Goal: Task Accomplishment & Management: Use online tool/utility

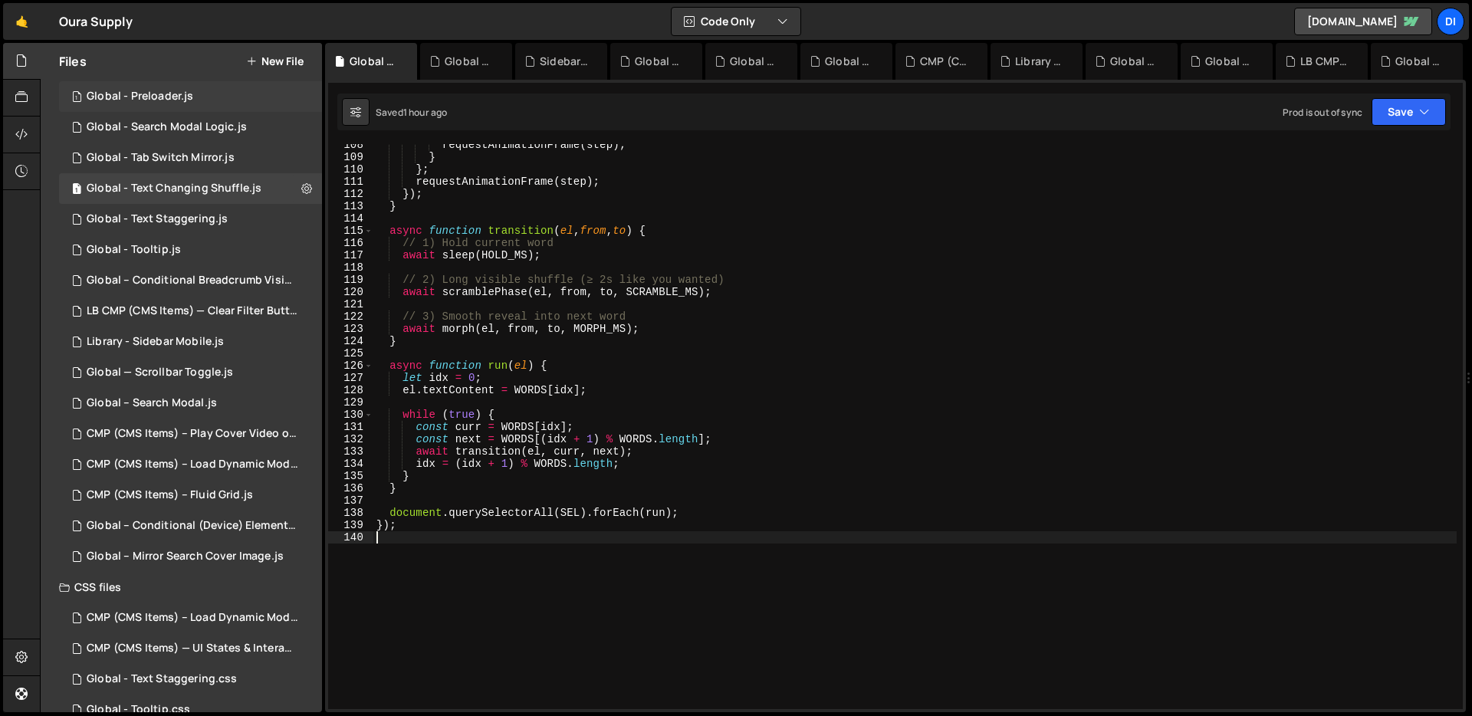
scroll to position [330, 0]
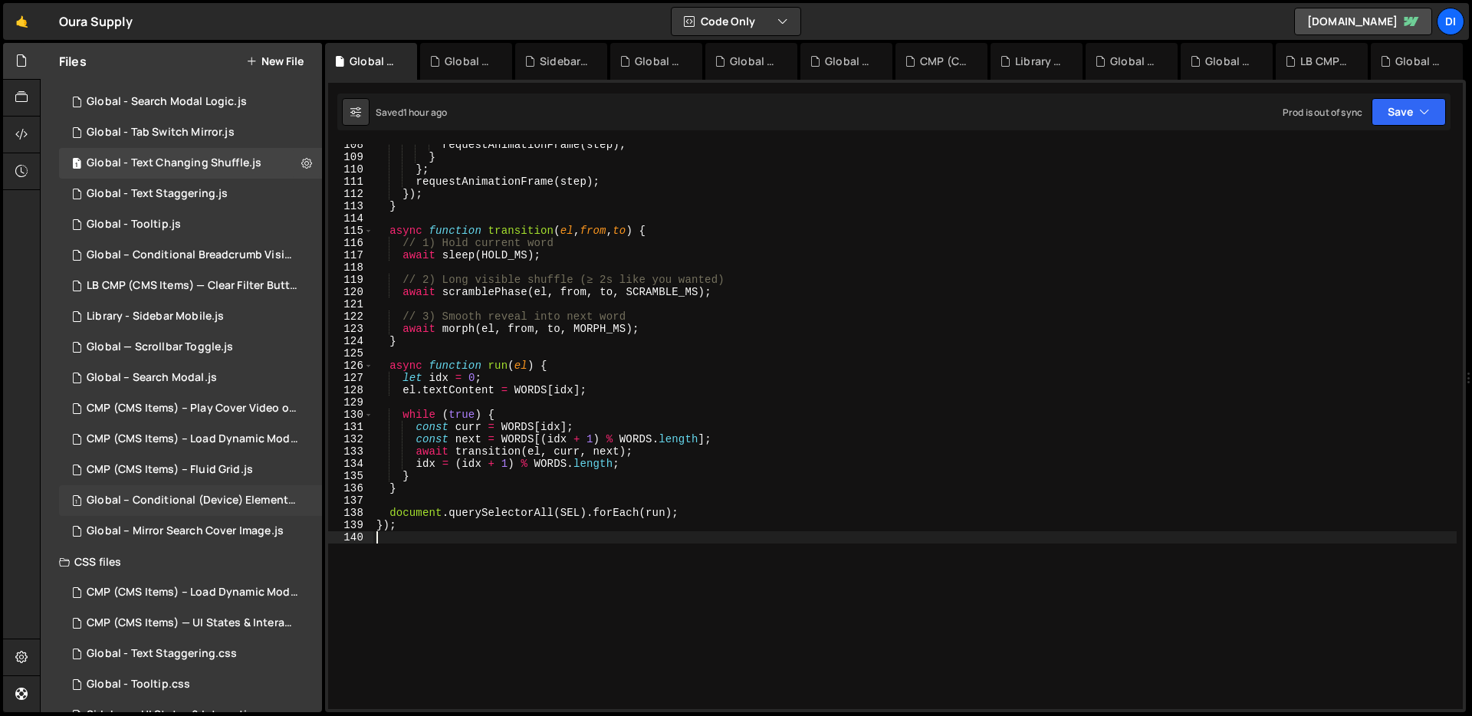
click at [175, 495] on div "Global – Conditional (Device) Element Visibility.js" at bounding box center [193, 501] width 212 height 14
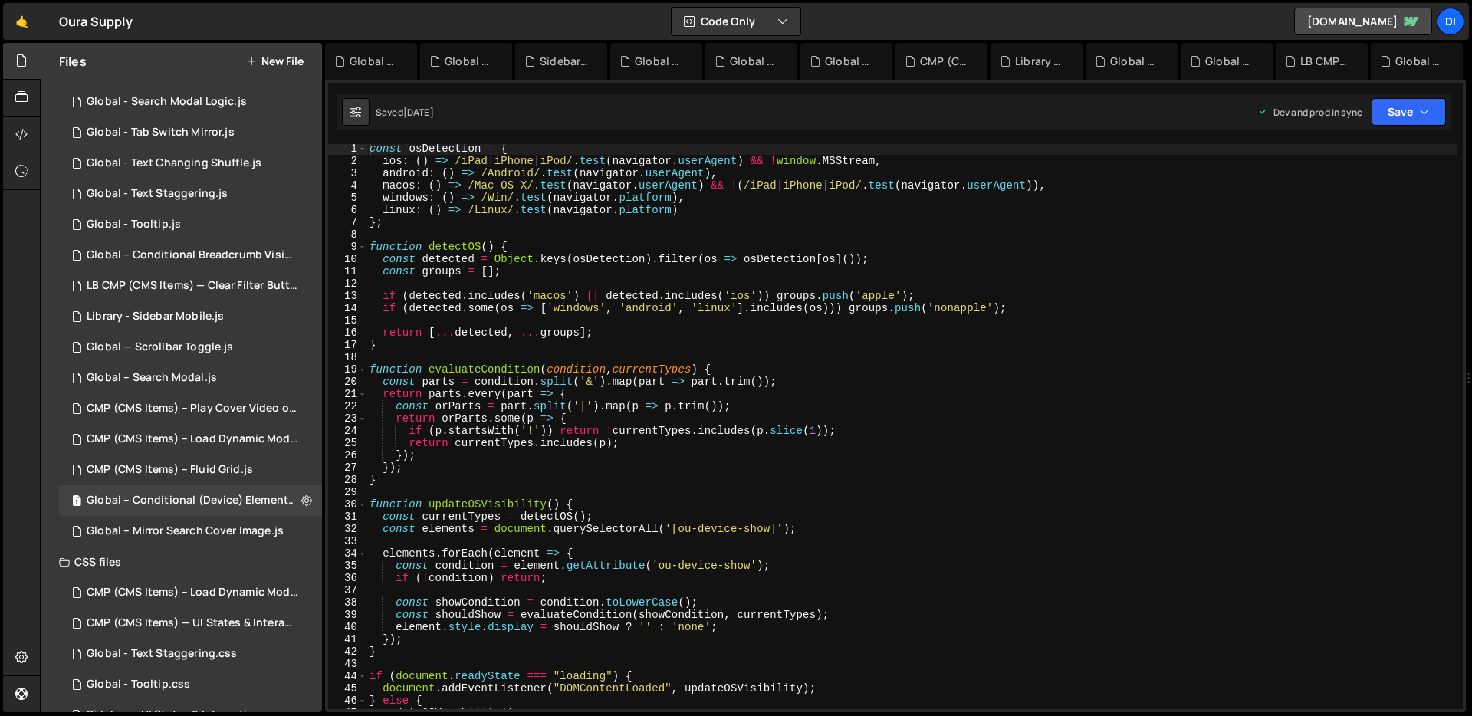
scroll to position [5, 0]
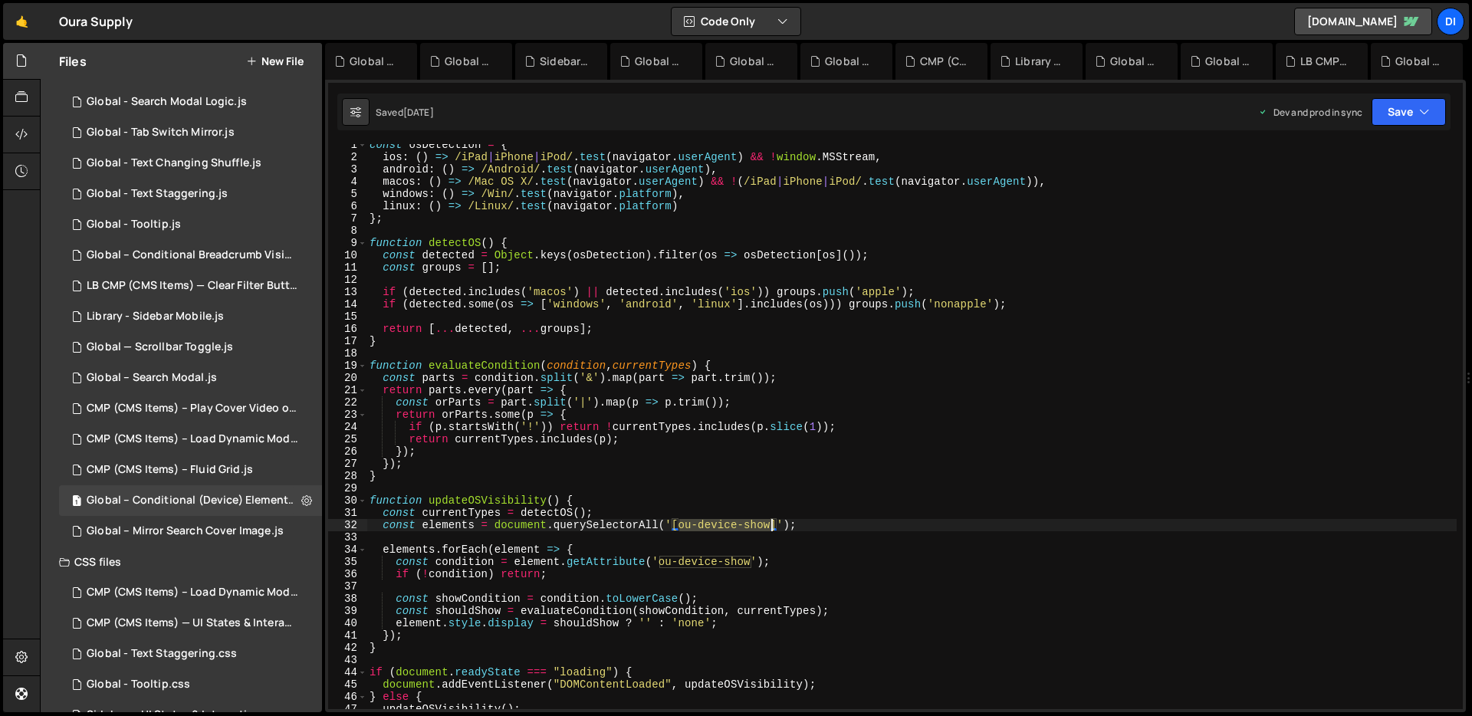
drag, startPoint x: 679, startPoint y: 523, endPoint x: 770, endPoint y: 520, distance: 91.3
click at [770, 520] on div "const osDetection = { ios : ( ) => /iPad | iPhone | iPod/ . test ( navigator . …" at bounding box center [911, 433] width 1090 height 589
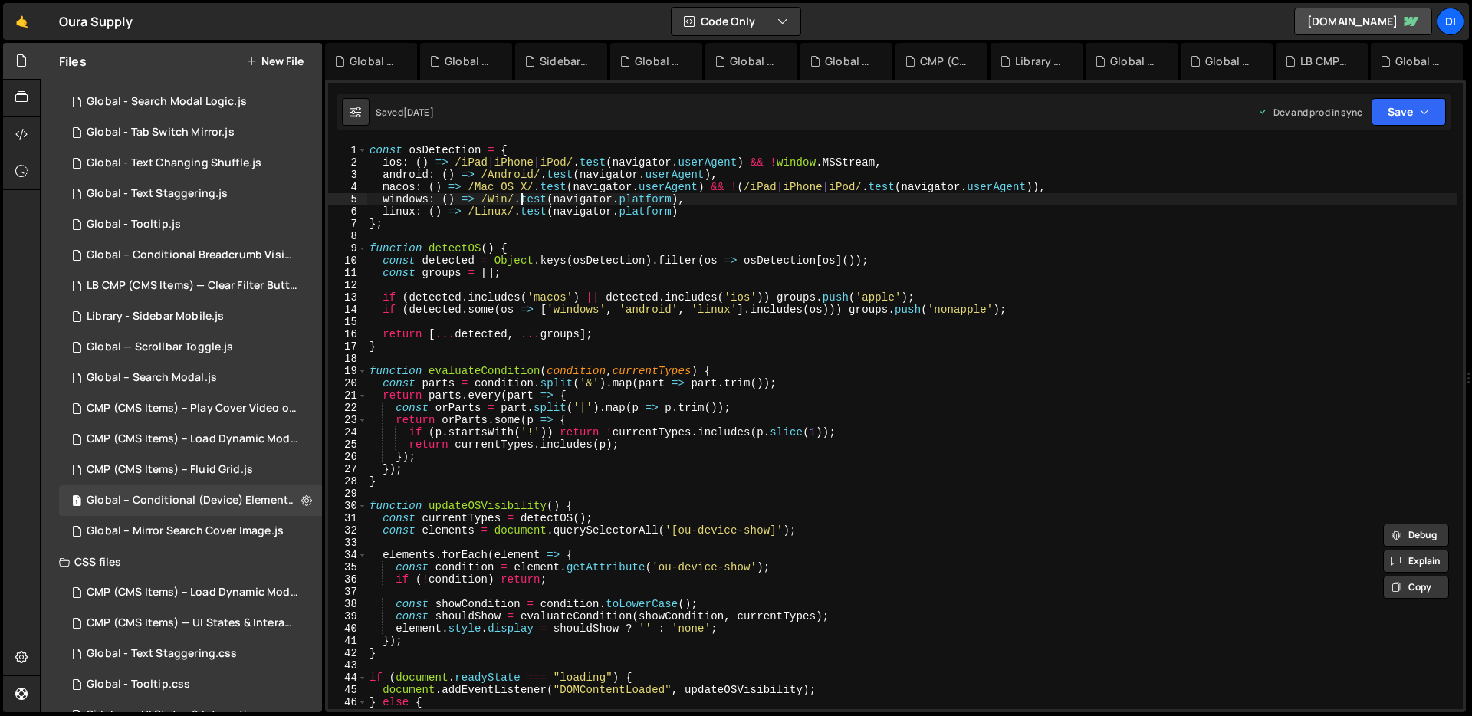
click at [524, 199] on div "const osDetection = { ios : ( ) => /iPad | iPhone | iPod/ . test ( navigator . …" at bounding box center [911, 438] width 1090 height 589
click at [458, 172] on div "const osDetection = { ios : ( ) => /iPad | iPhone | iPod/ . test ( navigator . …" at bounding box center [911, 438] width 1090 height 589
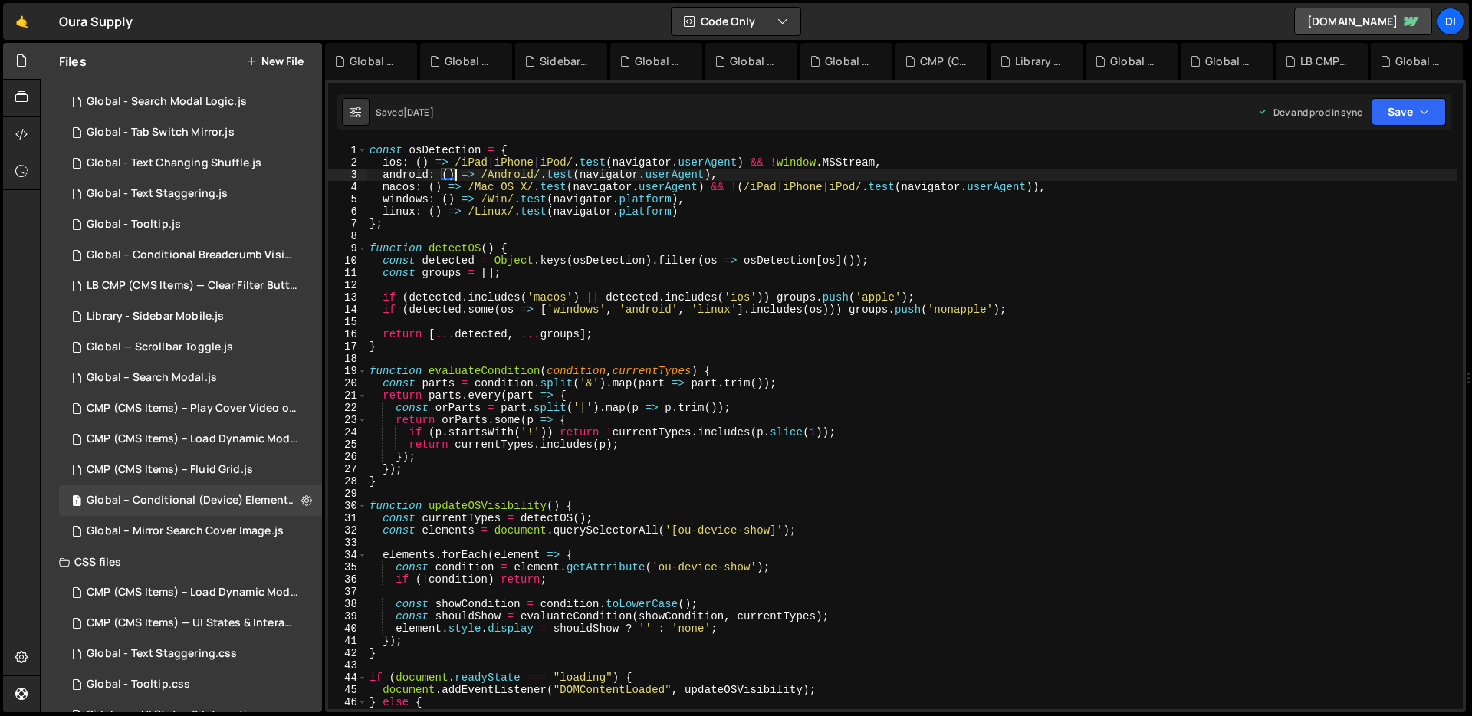
click at [560, 165] on div "const osDetection = { ios : ( ) => /iPad | iPhone | iPod/ . test ( navigator . …" at bounding box center [911, 438] width 1090 height 589
click at [497, 172] on div "const osDetection = { ios : ( ) => /iPad | iPhone | iPod/ . test ( navigator . …" at bounding box center [911, 438] width 1090 height 589
type textarea "android: () => /Android/.test(navigator.userAgent),"
click at [511, 176] on div "const osDetection = { ios : ( ) => /iPad | iPhone | iPod/ . test ( navigator . …" at bounding box center [911, 438] width 1090 height 589
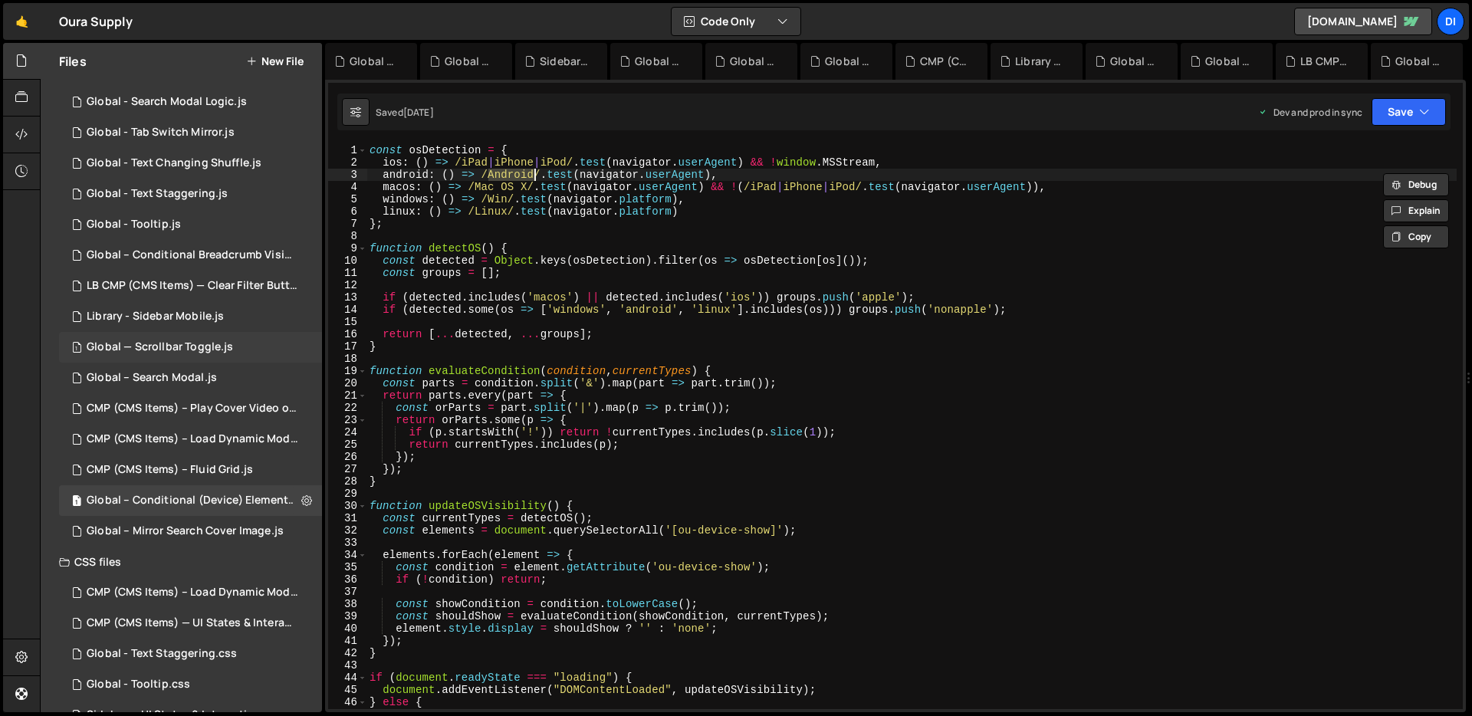
click at [205, 345] on div "Global — Scrollbar Toggle.js" at bounding box center [160, 347] width 146 height 14
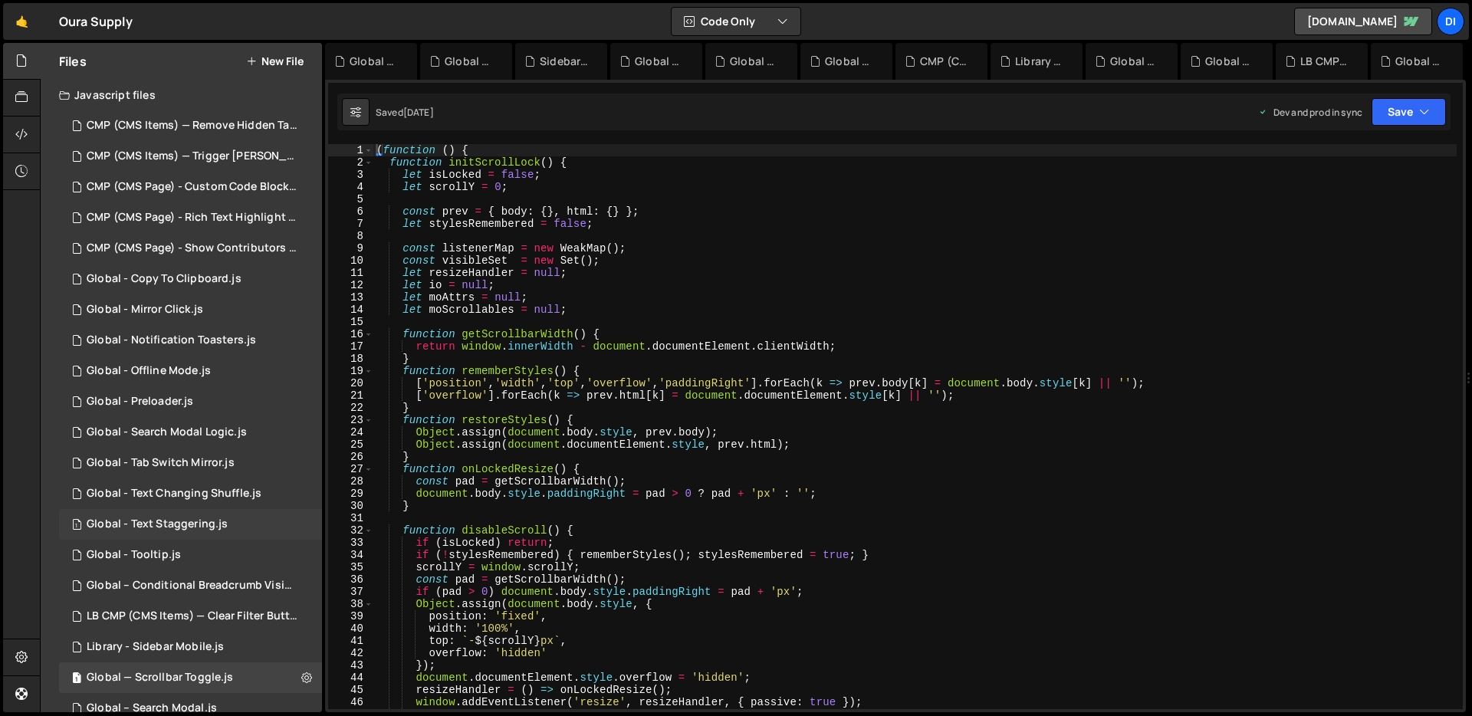
click at [218, 516] on div "1 Global - Text Staggering.js 0" at bounding box center [190, 524] width 263 height 31
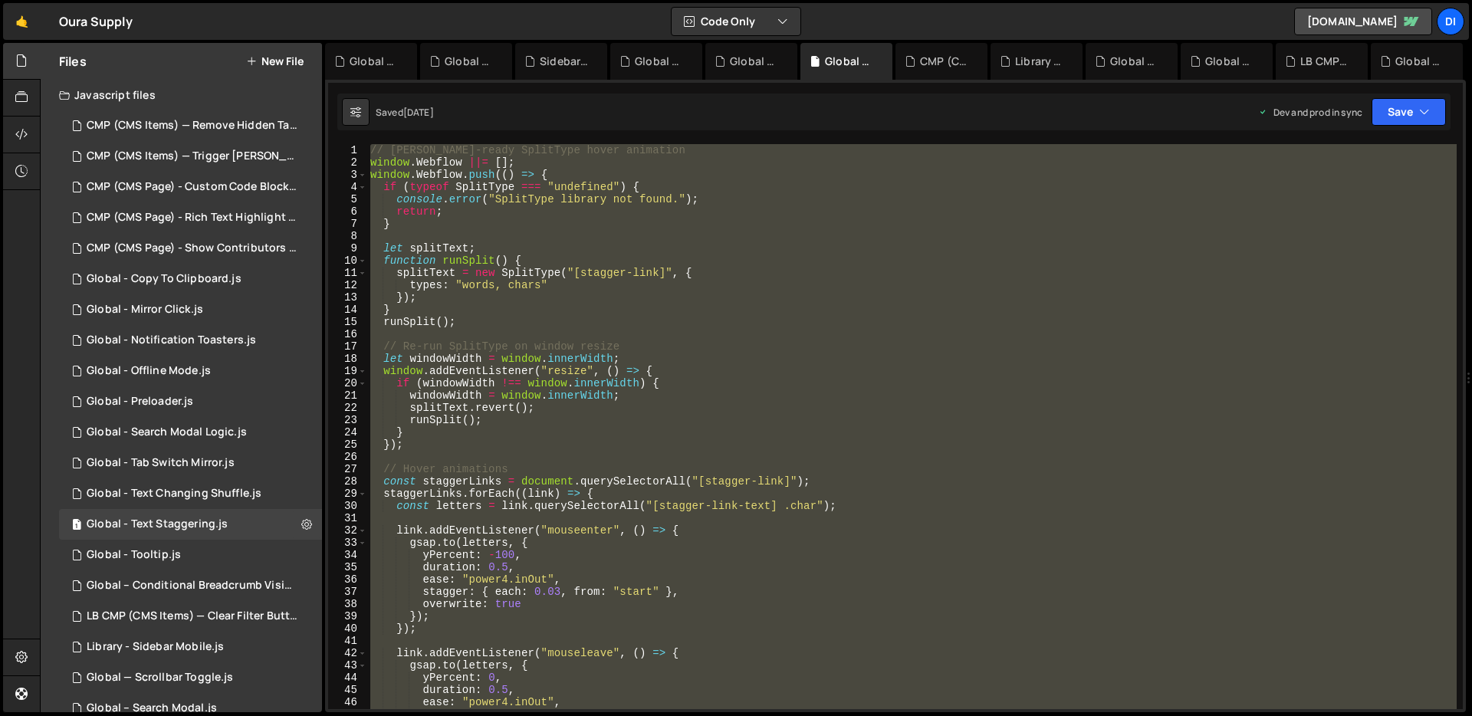
click at [645, 341] on div "// [PERSON_NAME]-ready SplitType hover animation window . Webflow ||= [ ] ; win…" at bounding box center [911, 426] width 1089 height 565
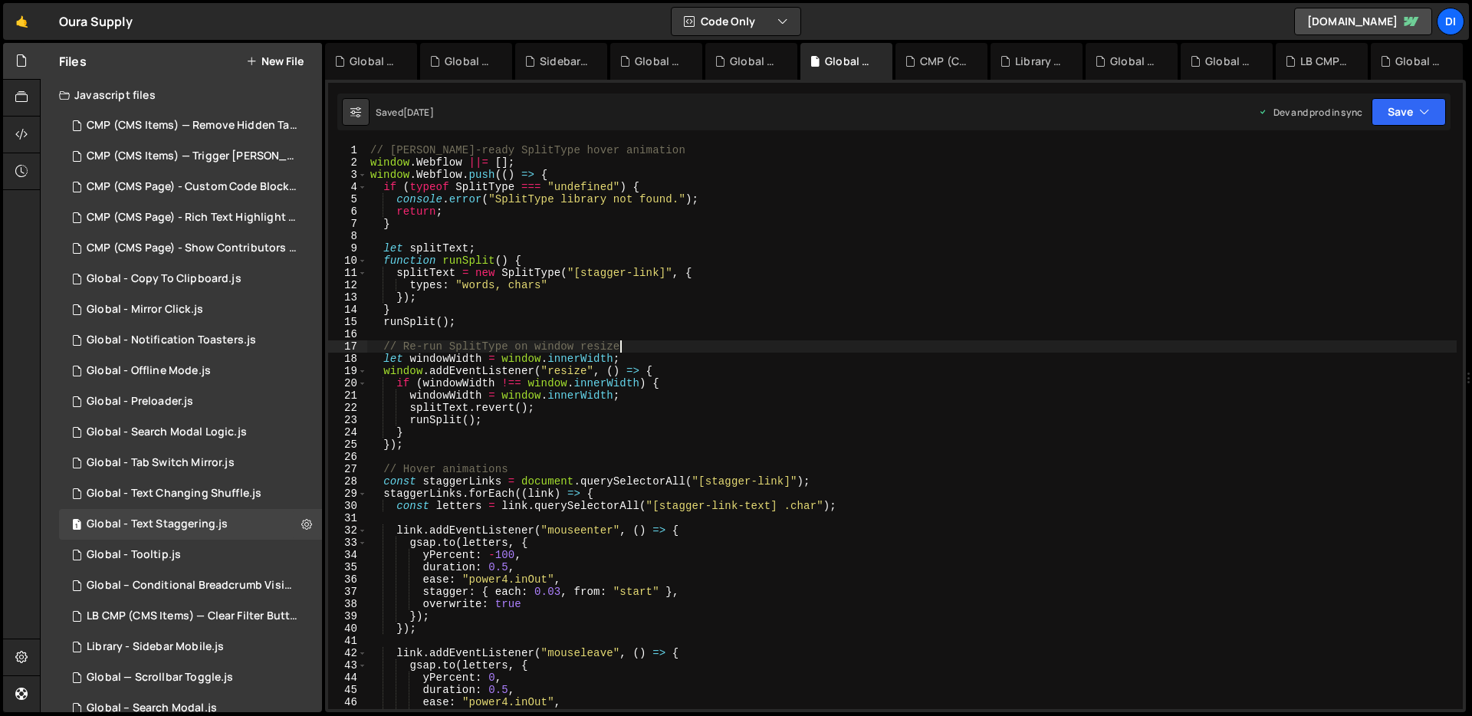
click at [645, 341] on div "// [PERSON_NAME]-ready SplitType hover animation window . Webflow ||= [ ] ; win…" at bounding box center [911, 438] width 1089 height 589
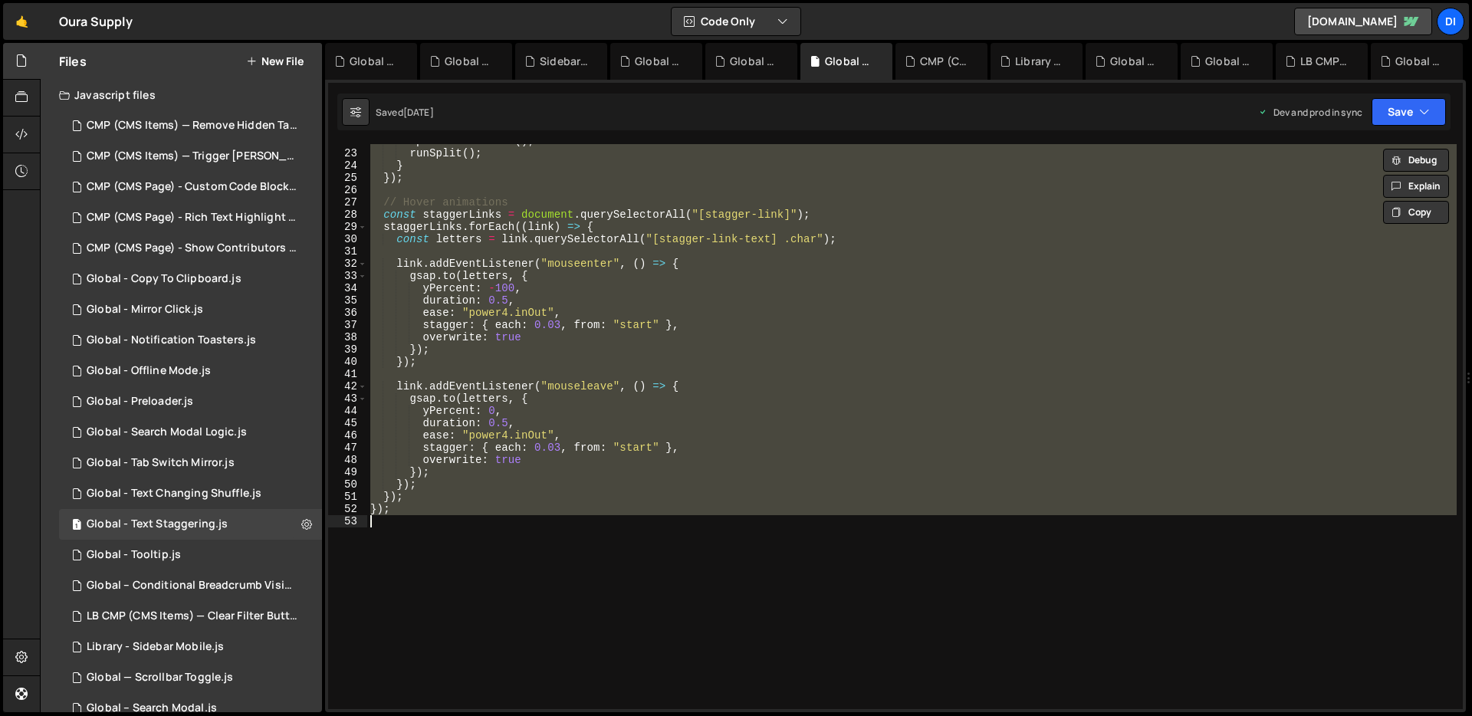
scroll to position [362, 0]
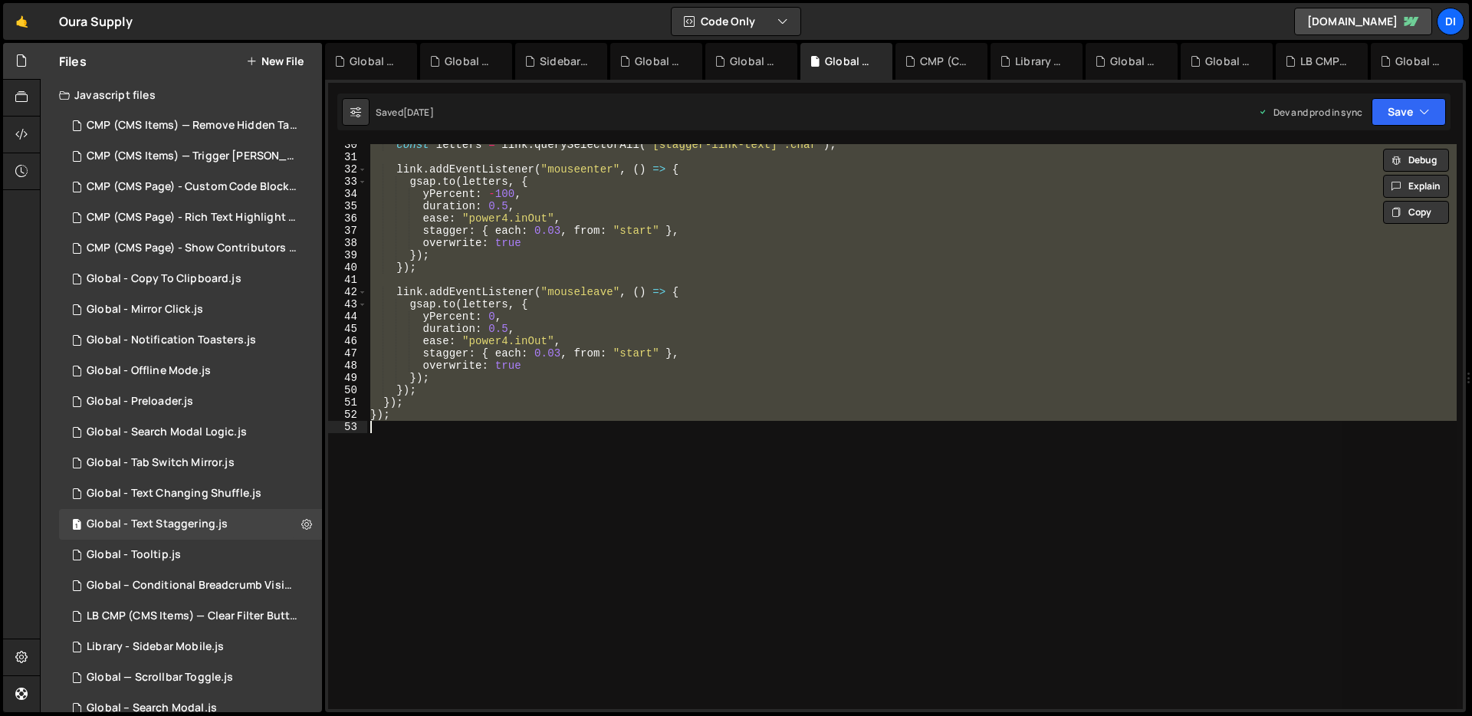
click at [681, 273] on div "const letters = link . querySelectorAll ( "[stagger-link-text] .char" ) ; link …" at bounding box center [911, 426] width 1089 height 565
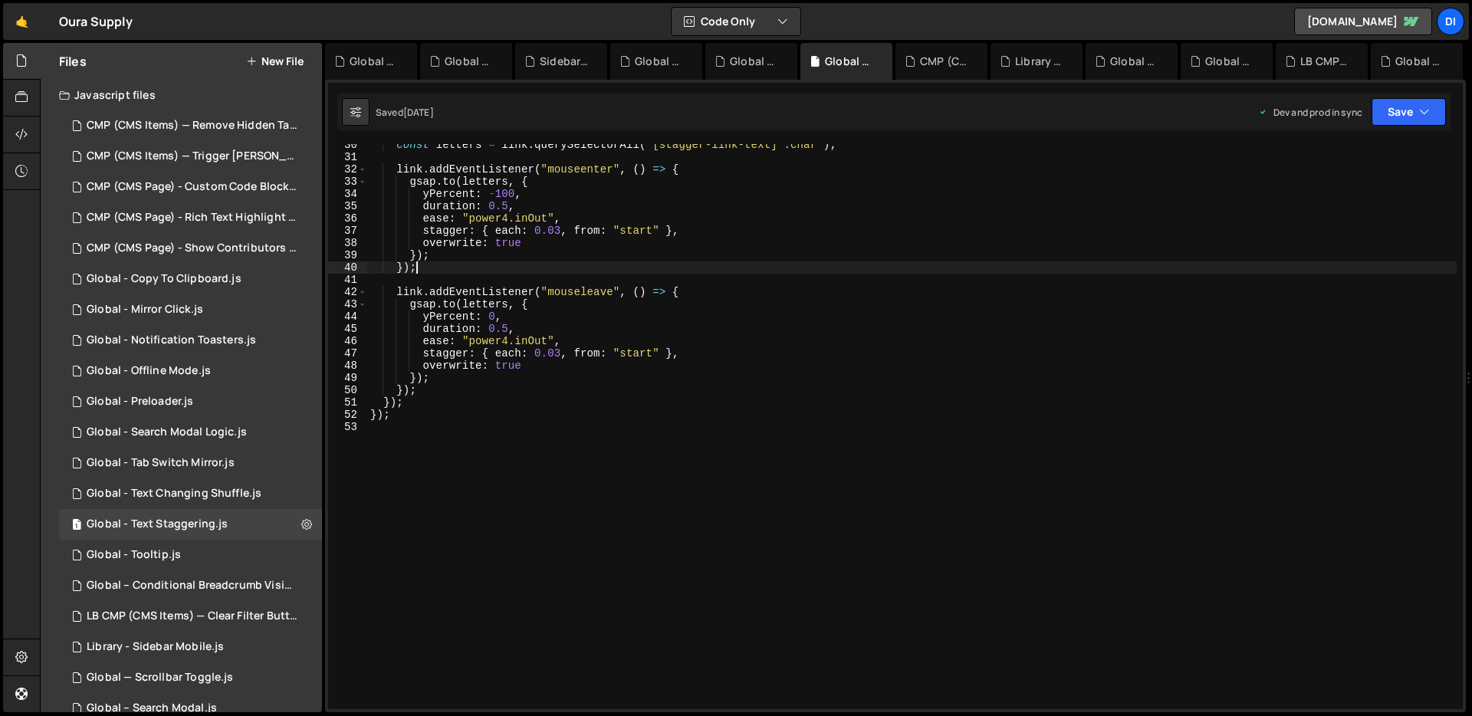
type textarea "});"
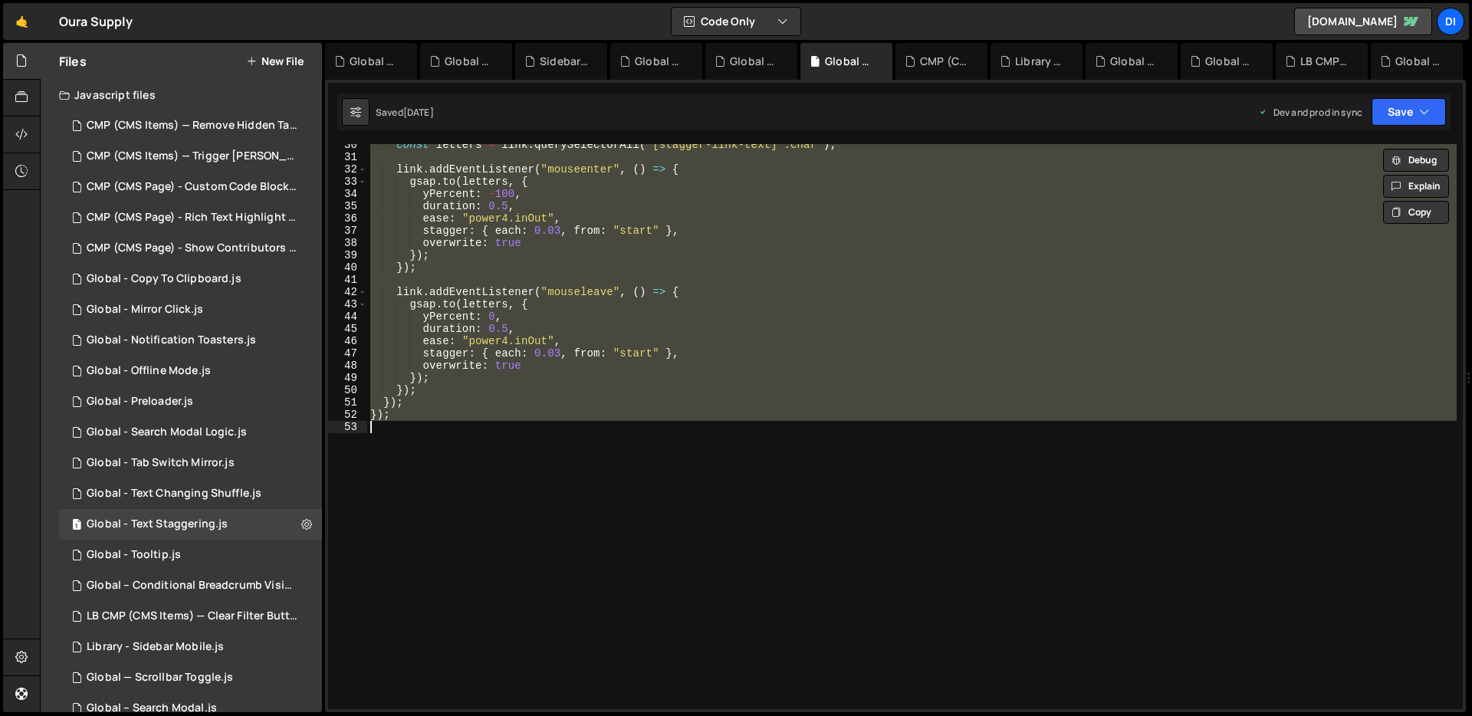
paste textarea
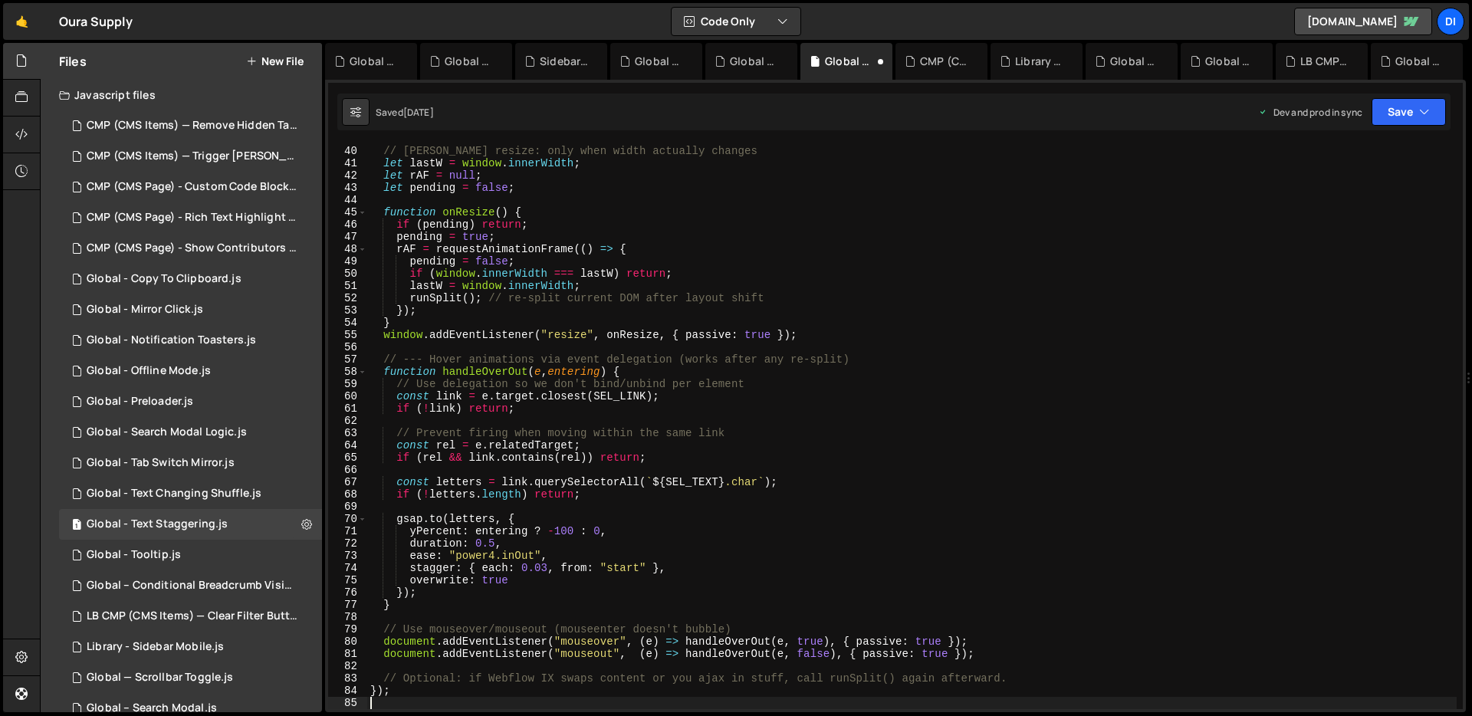
scroll to position [478, 0]
click at [698, 314] on div "// [PERSON_NAME] resize: only when width actually changes let lastW = window . …" at bounding box center [911, 427] width 1089 height 589
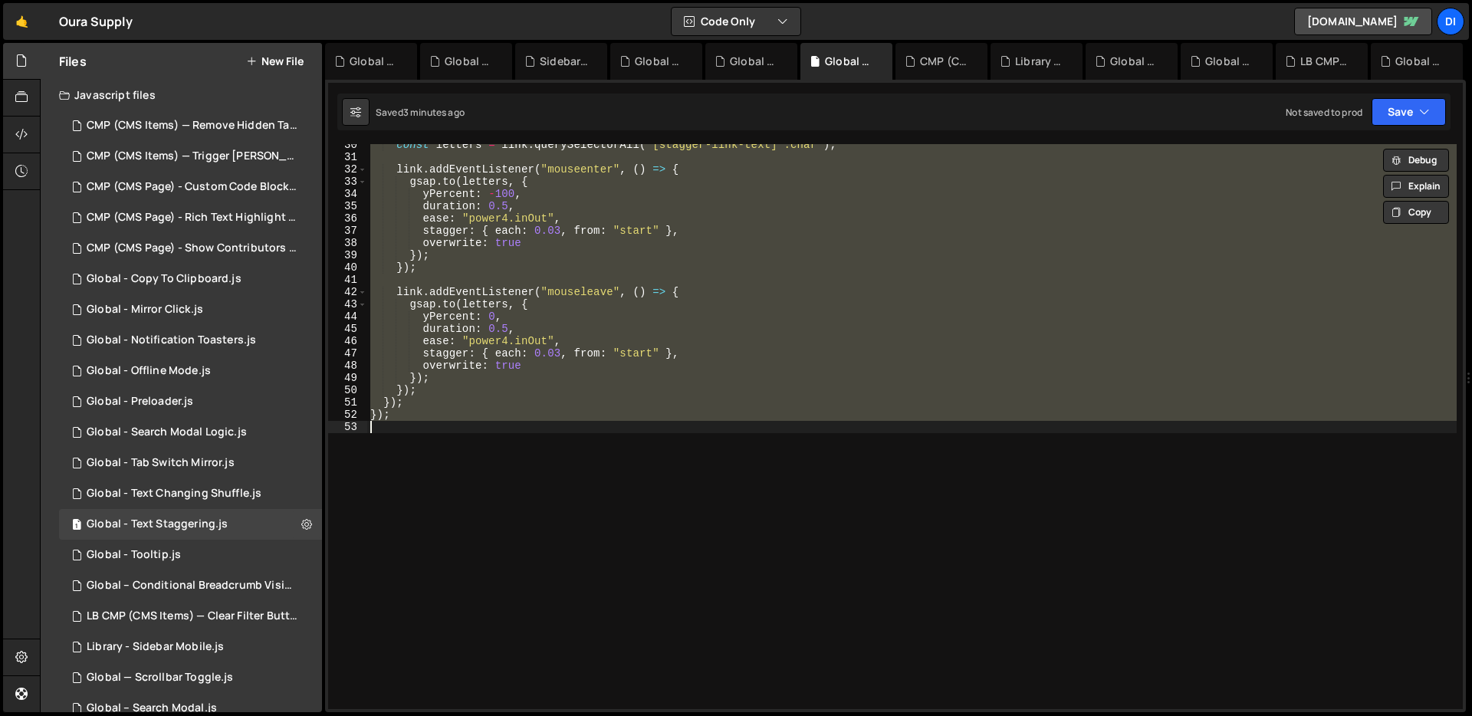
scroll to position [198, 0]
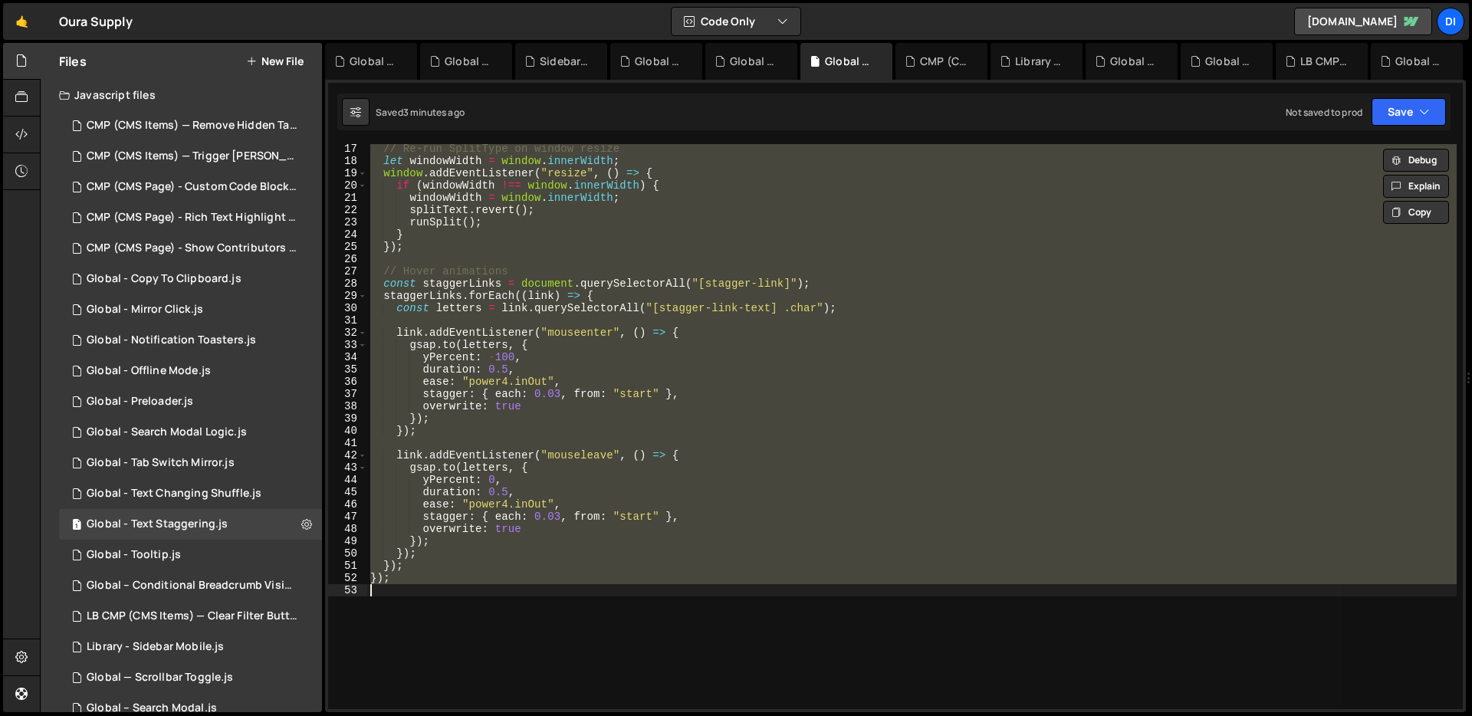
click at [631, 348] on div "// Re-run SplitType on window resize let windowWidth = window . innerWidth ; wi…" at bounding box center [911, 426] width 1089 height 565
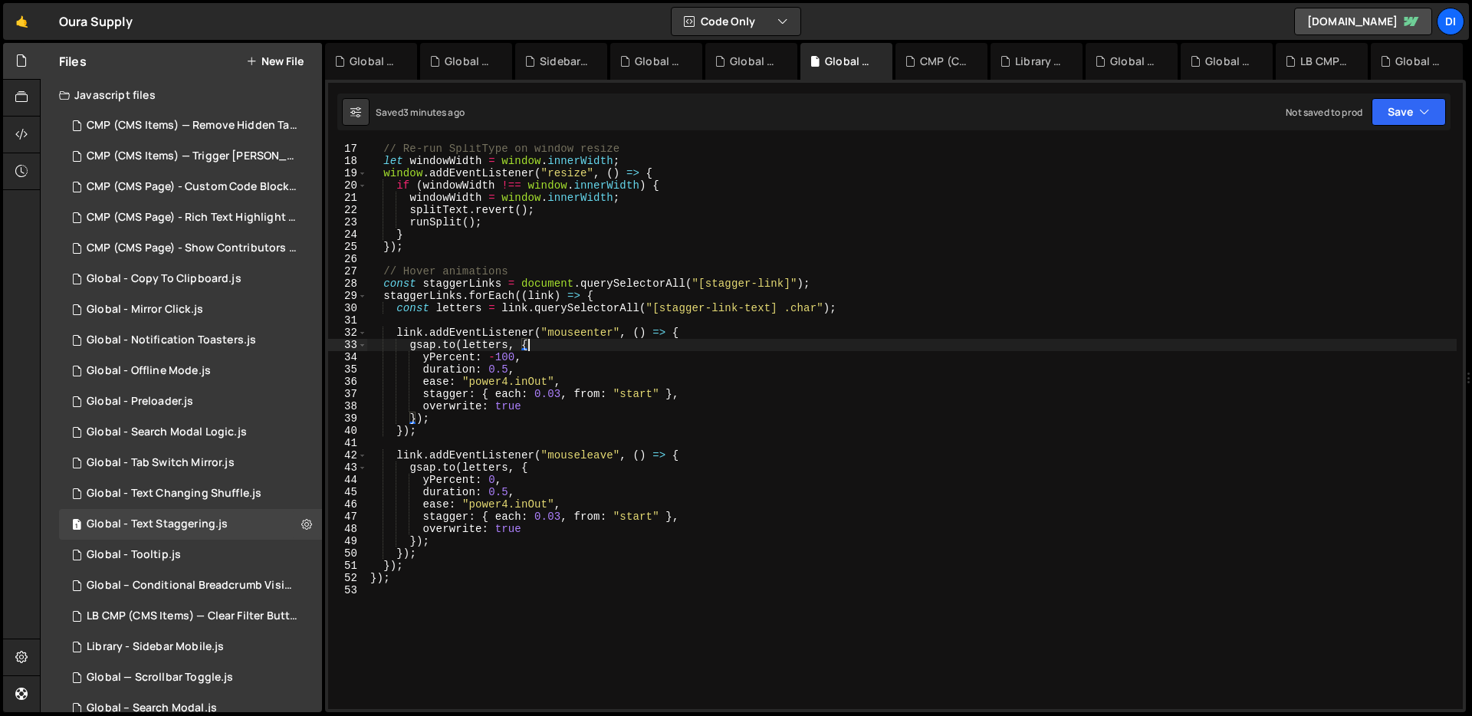
type textarea "});"
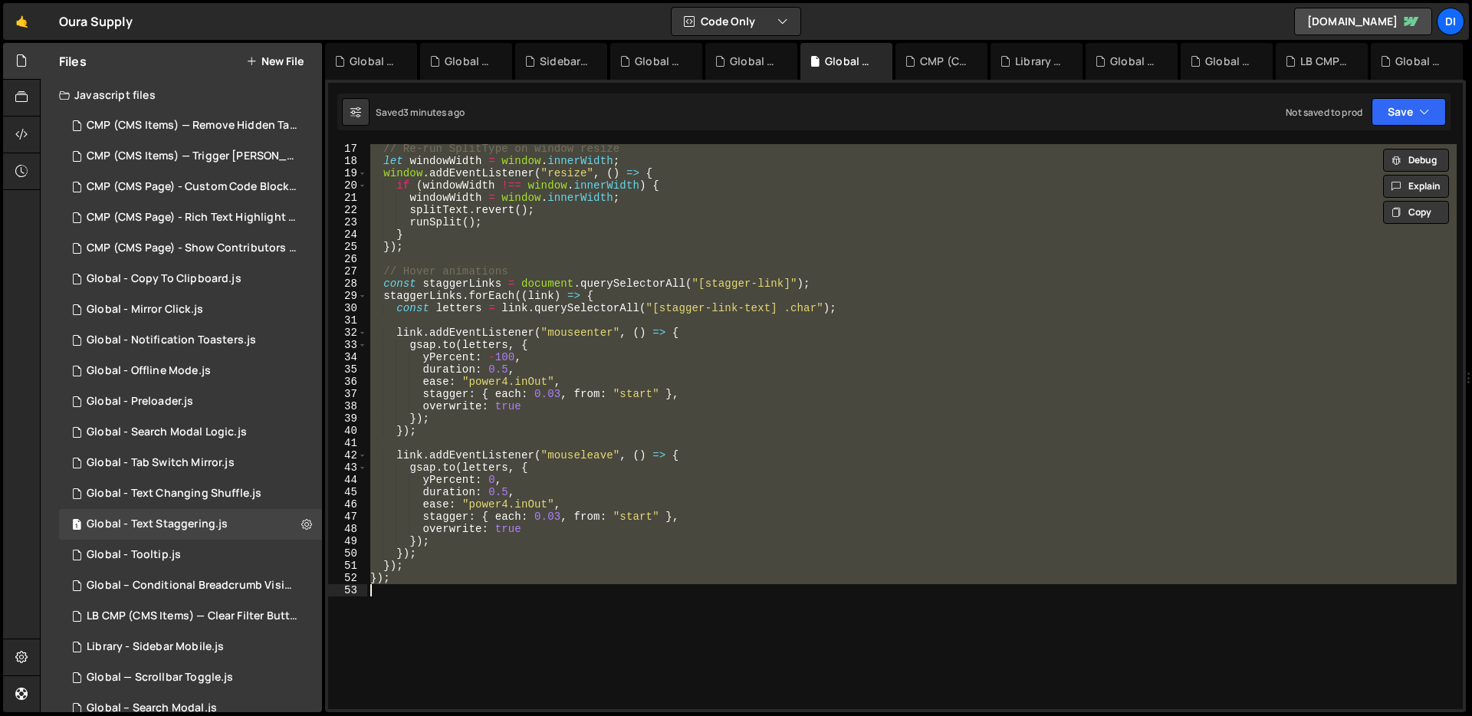
paste textarea
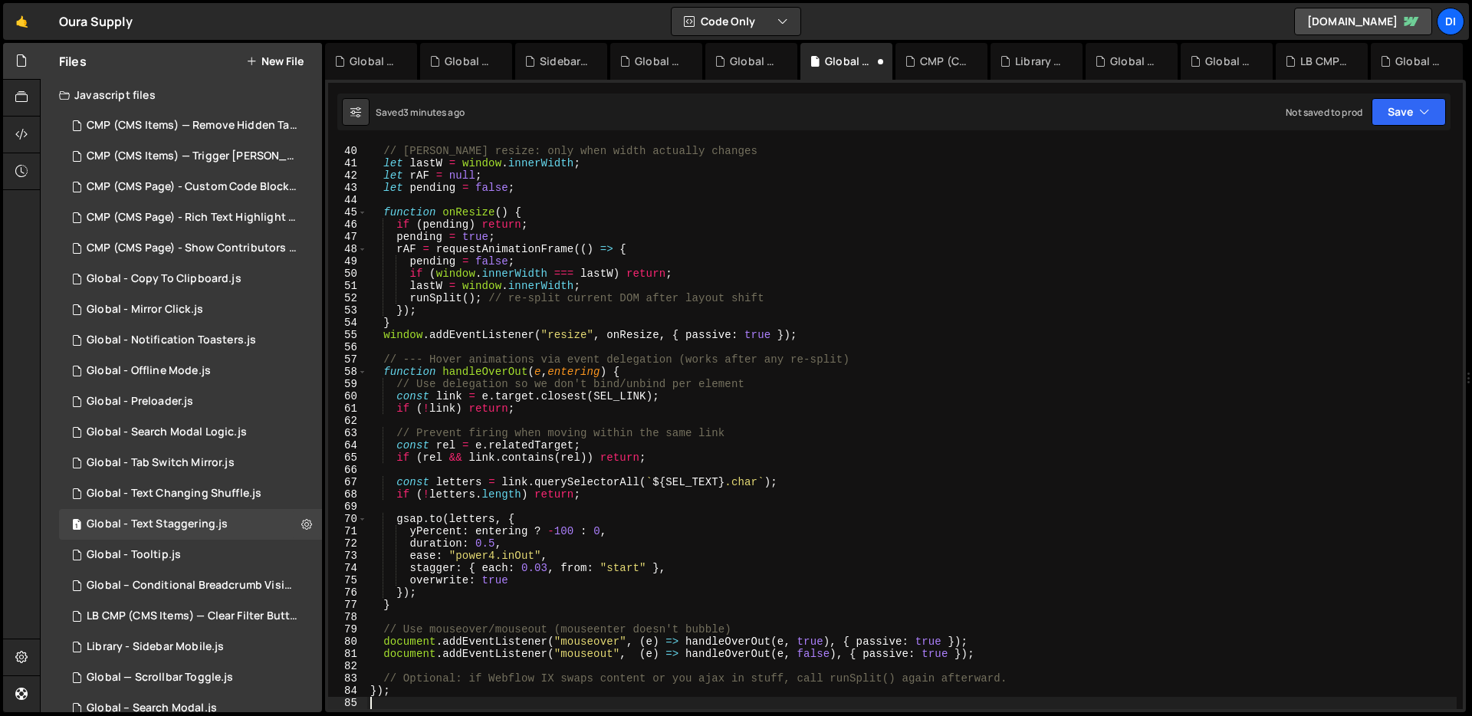
scroll to position [478, 0]
click at [1436, 113] on button "Save" at bounding box center [1408, 112] width 74 height 28
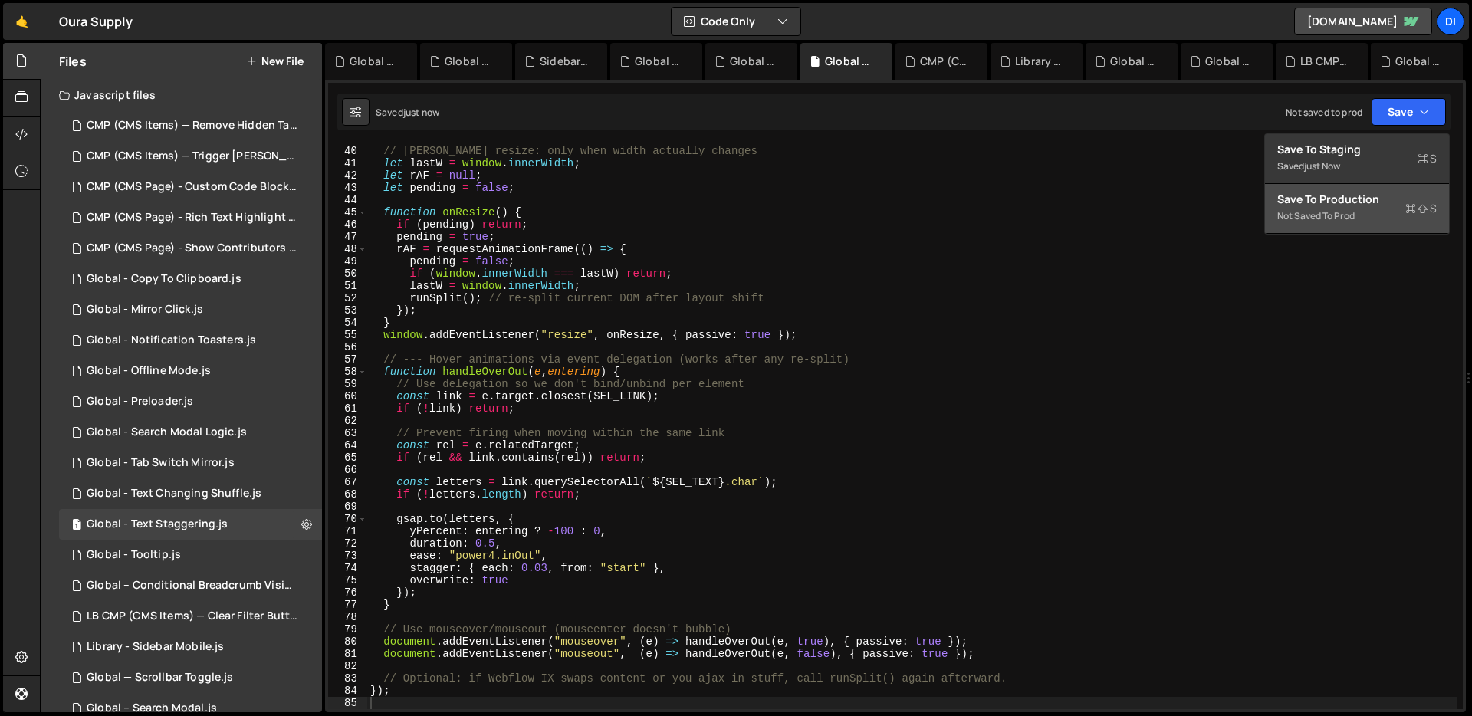
click at [1410, 222] on div "Not saved to prod" at bounding box center [1356, 216] width 159 height 18
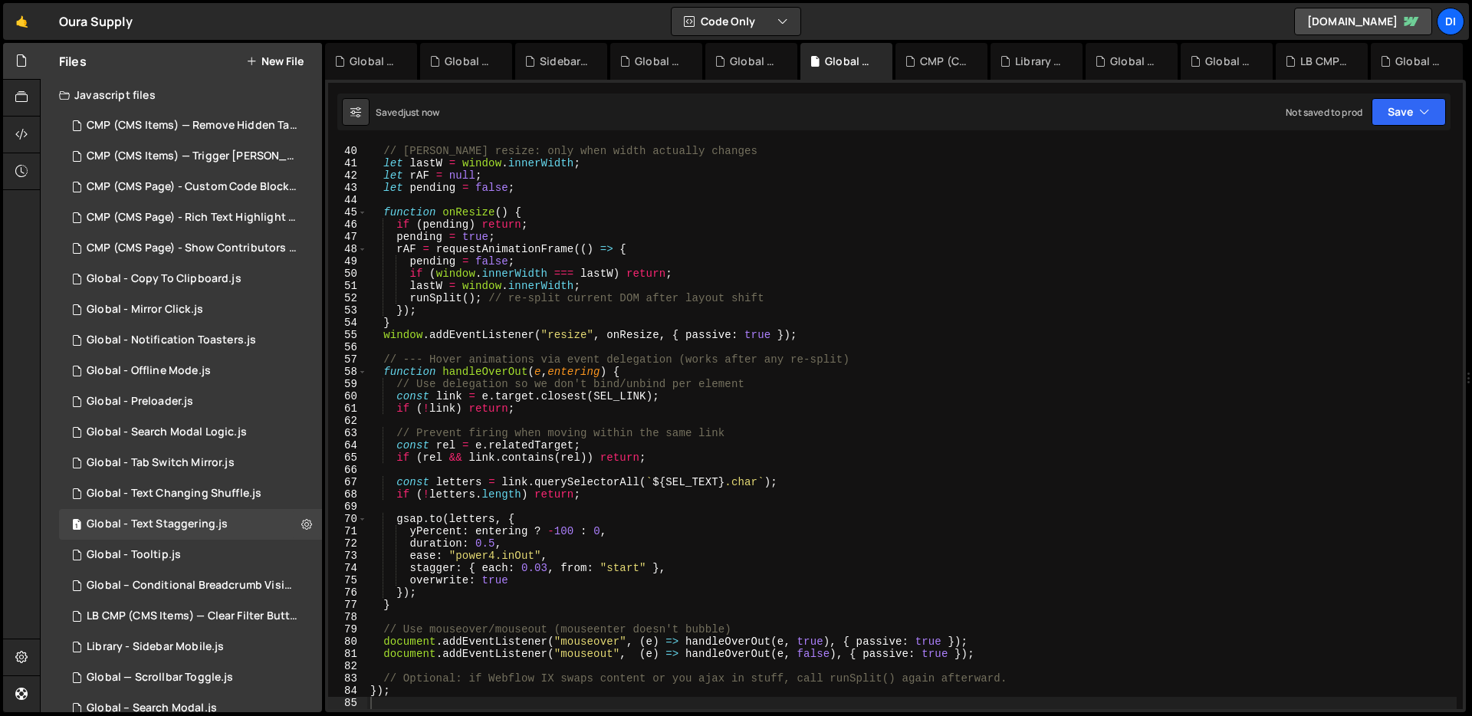
type textarea "}"
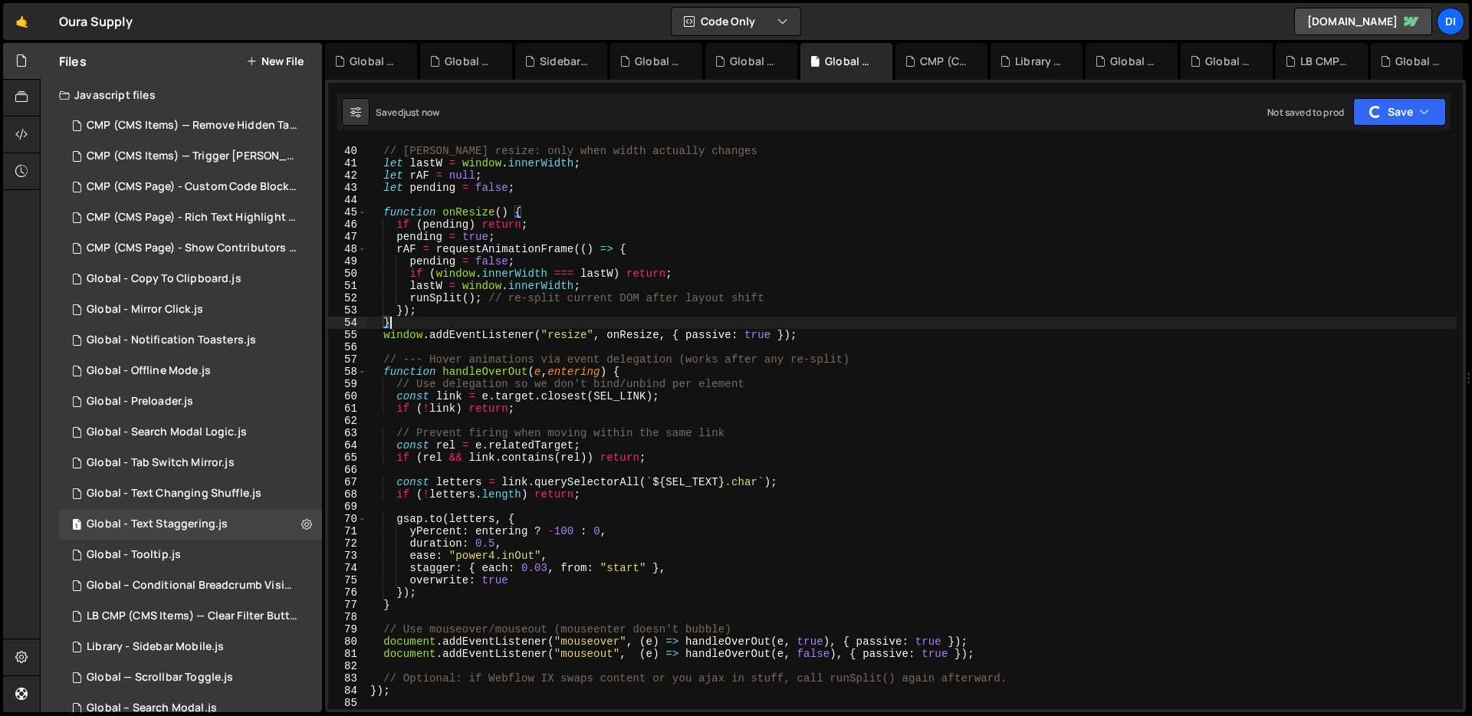
click at [1220, 317] on div "// [PERSON_NAME] resize: only when width actually changes let lastW = window . …" at bounding box center [911, 427] width 1089 height 589
